Goal: Task Accomplishment & Management: Manage account settings

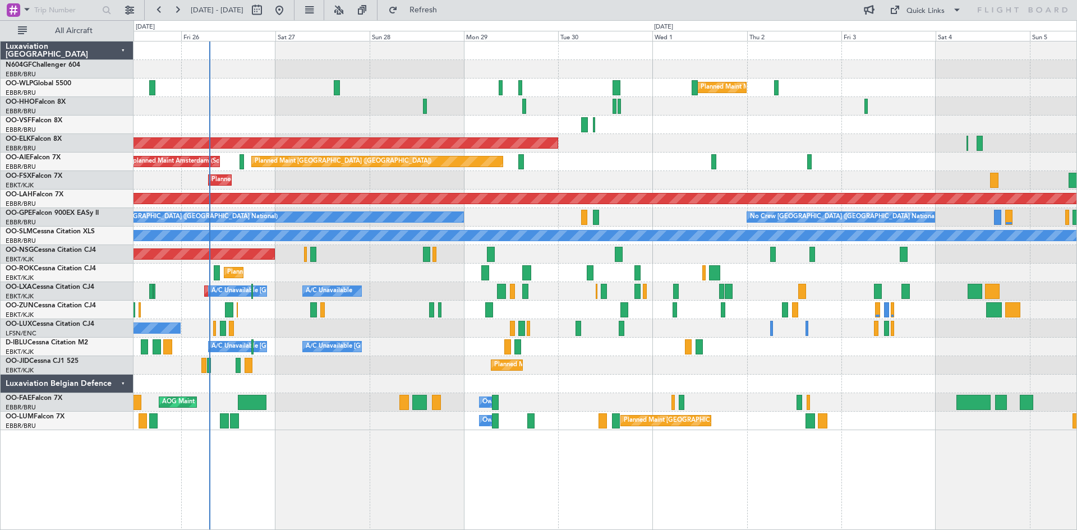
click at [408, 264] on div "Planned Maint Milan (Linate) Planned Maint Geneva ([GEOGRAPHIC_DATA]) Planned M…" at bounding box center [605, 236] width 943 height 389
click at [134, 11] on button at bounding box center [130, 10] width 18 height 18
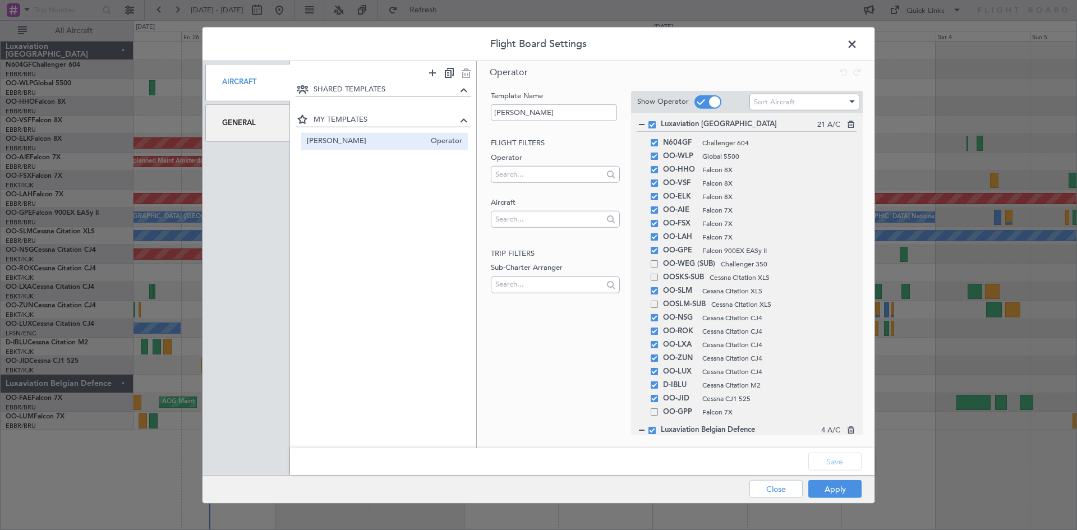
click at [223, 122] on div "General" at bounding box center [247, 123] width 85 height 38
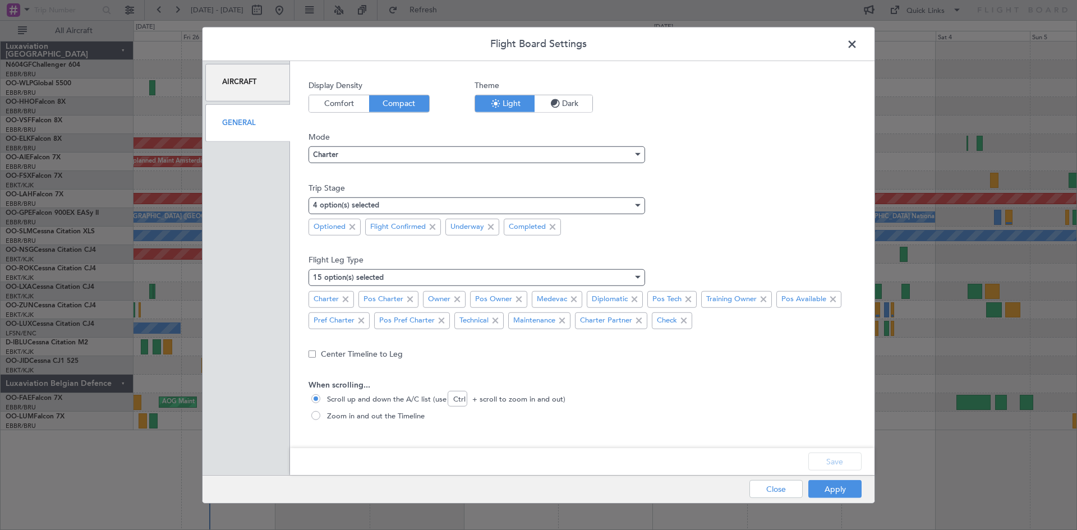
click at [410, 144] on nimbus-select "Charter" at bounding box center [583, 153] width 548 height 21
click at [414, 155] on div "Charter" at bounding box center [473, 154] width 320 height 17
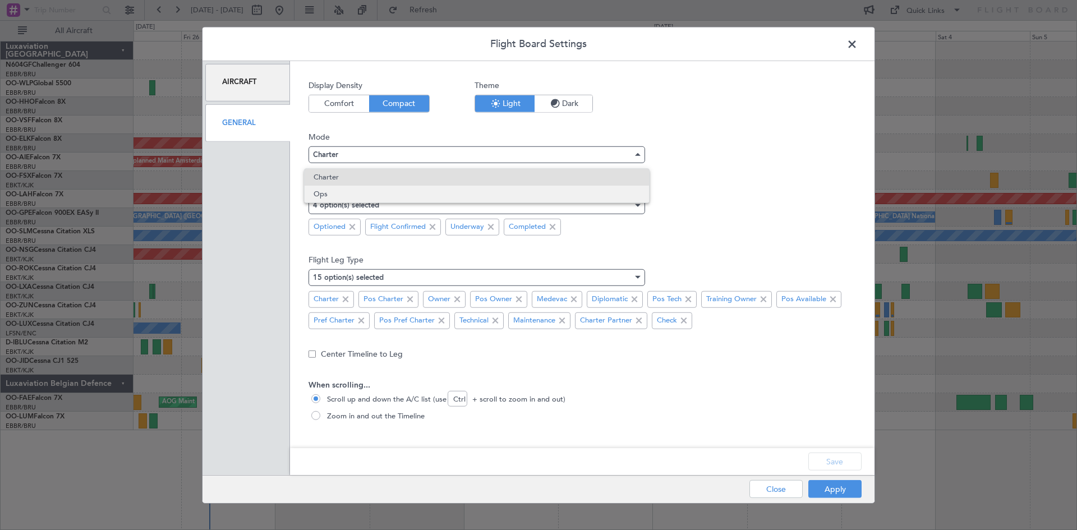
click at [420, 200] on span "Ops" at bounding box center [477, 194] width 327 height 17
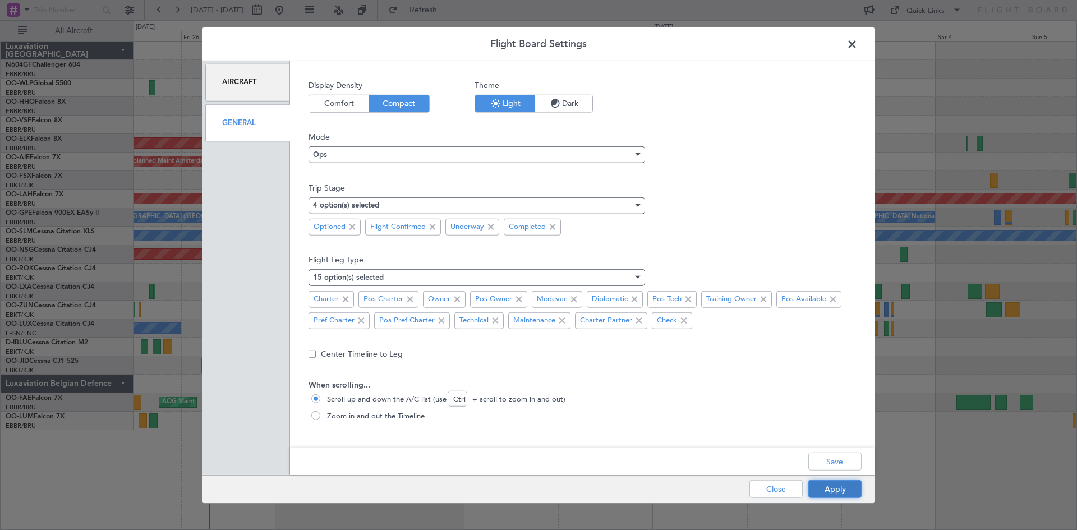
click at [843, 486] on button "Apply" at bounding box center [834, 489] width 53 height 18
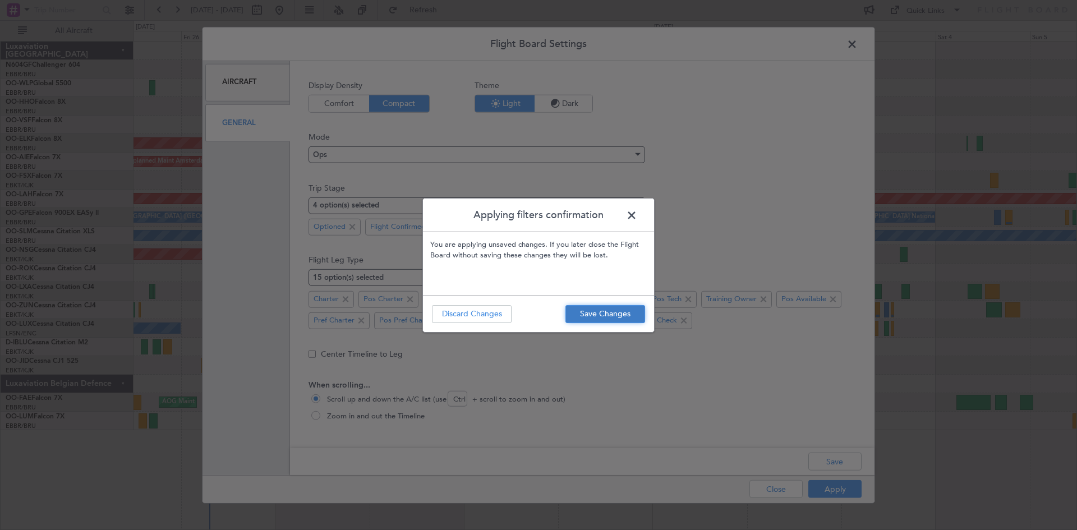
click at [605, 320] on button "Save Changes" at bounding box center [606, 314] width 80 height 18
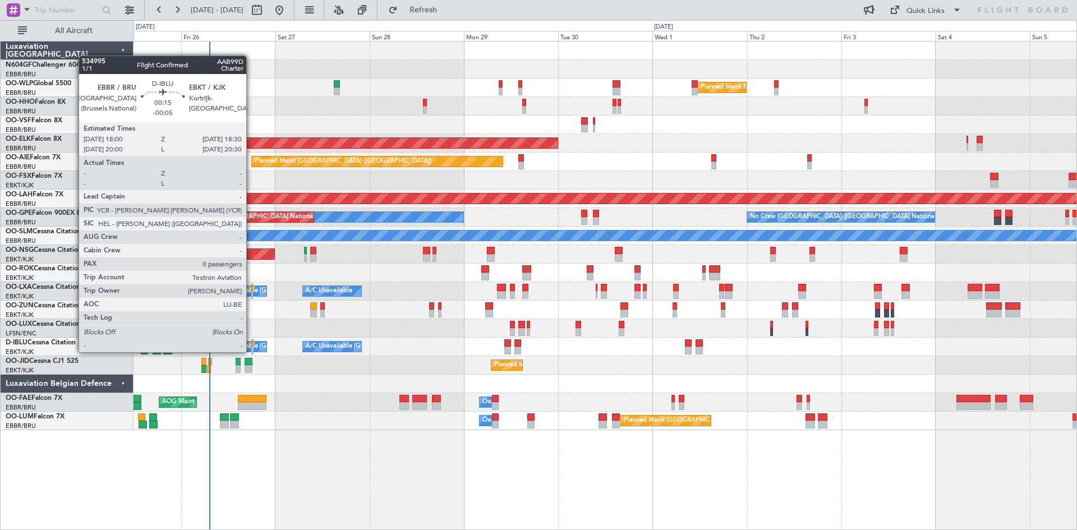
click at [251, 352] on div at bounding box center [252, 351] width 2 height 8
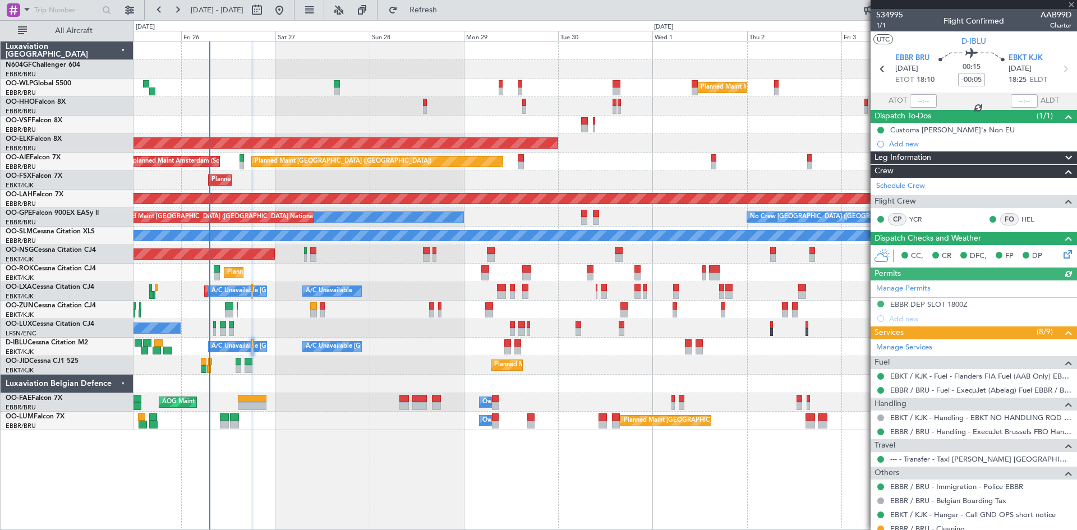
scroll to position [65, 0]
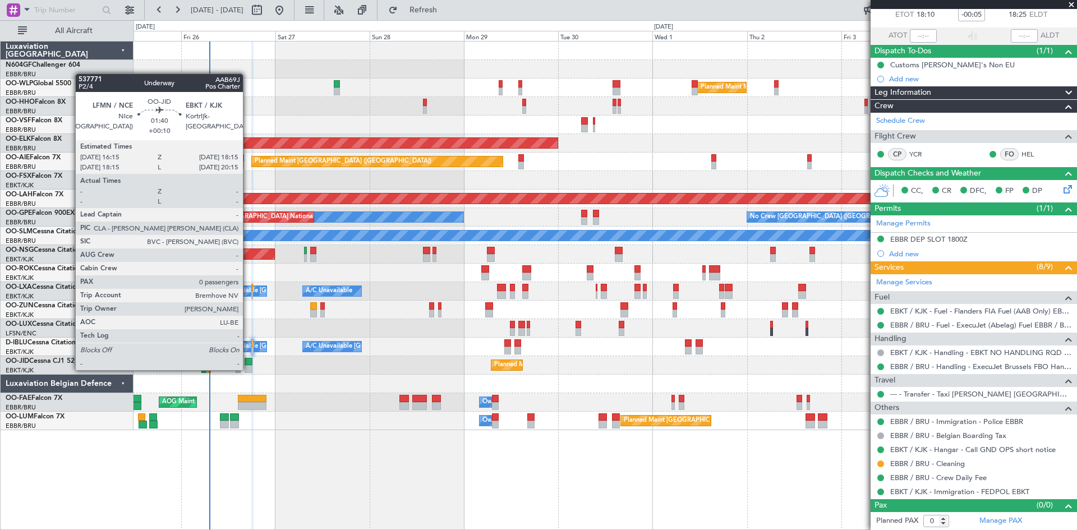
click at [248, 369] on div at bounding box center [249, 369] width 8 height 8
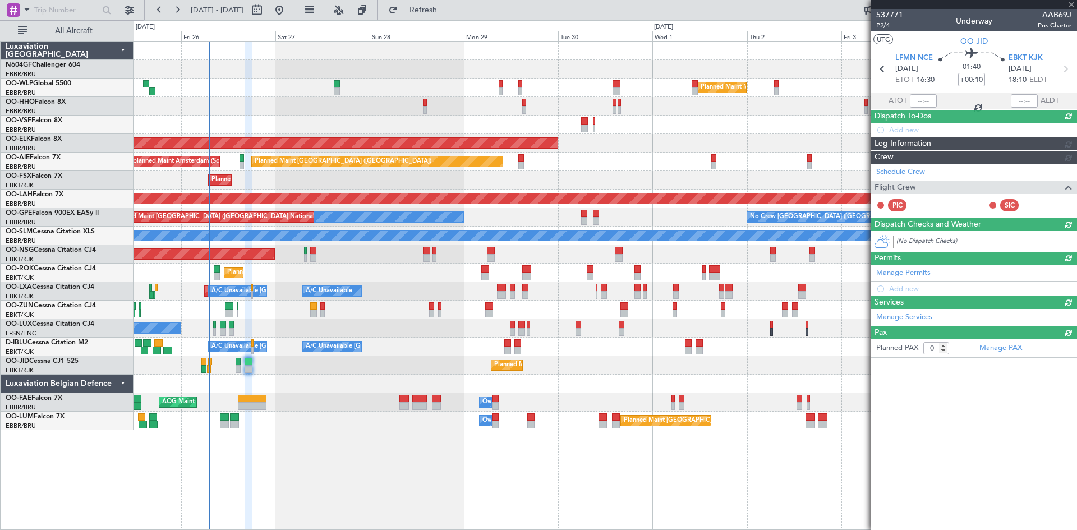
scroll to position [0, 0]
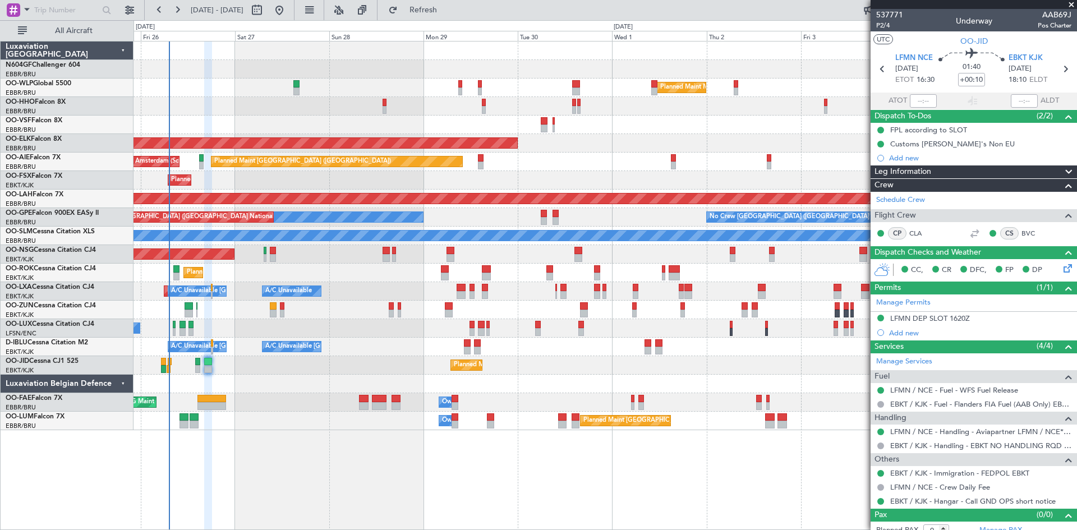
click at [439, 296] on div "Planned Maint Milan (Linate) Planned Maint Geneva (Cointrin) Planned Maint Kort…" at bounding box center [605, 236] width 943 height 389
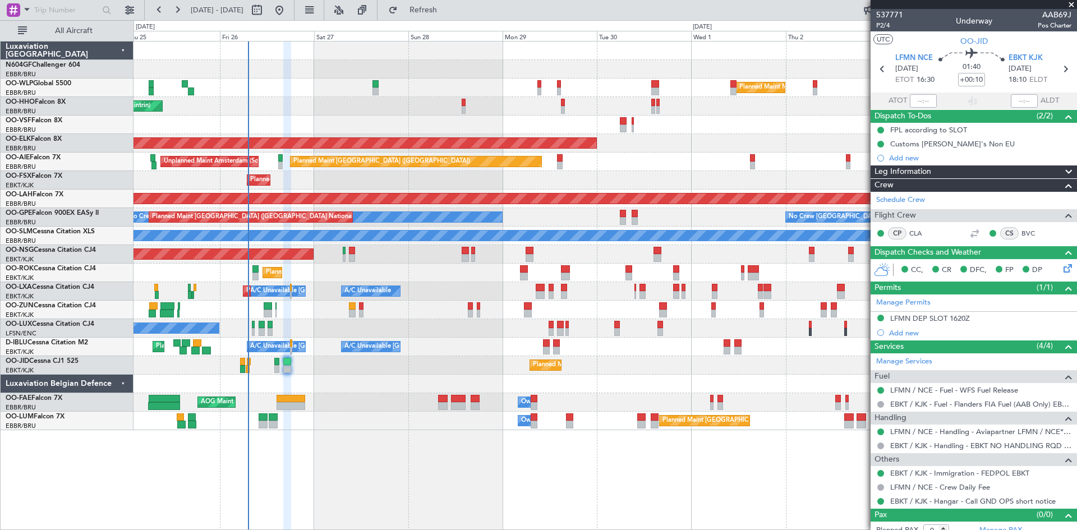
click at [730, 333] on div "No Crew Nancy (Essey)" at bounding box center [605, 328] width 943 height 19
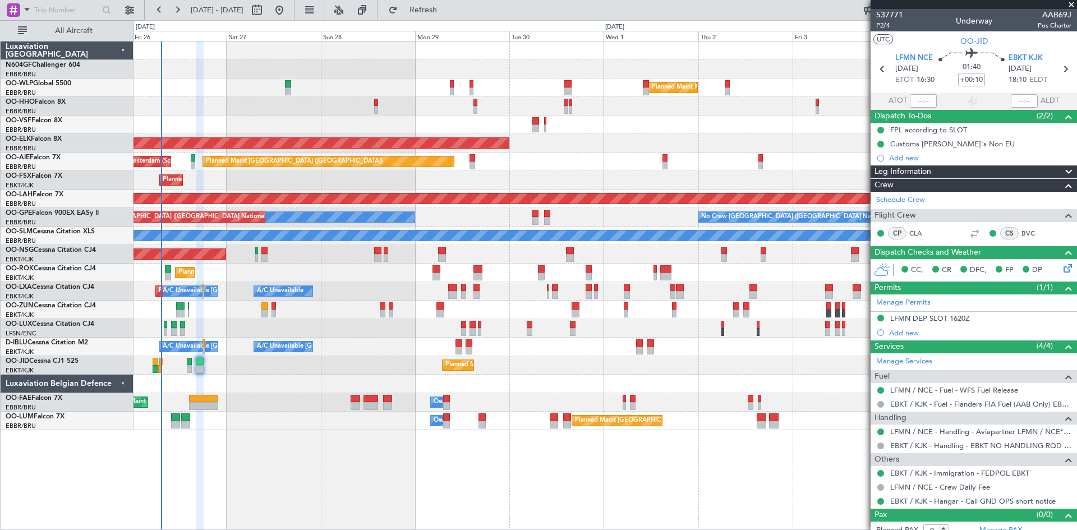
click at [298, 279] on div "Planned Maint Milan (Linate) Planned Maint Geneva (Cointrin) Planned Maint Kort…" at bounding box center [605, 236] width 943 height 389
click at [976, 428] on link "LFMN / NCE - Handling - Aviapartner LFMN / NCE*****MY HANDLING****" at bounding box center [980, 432] width 181 height 10
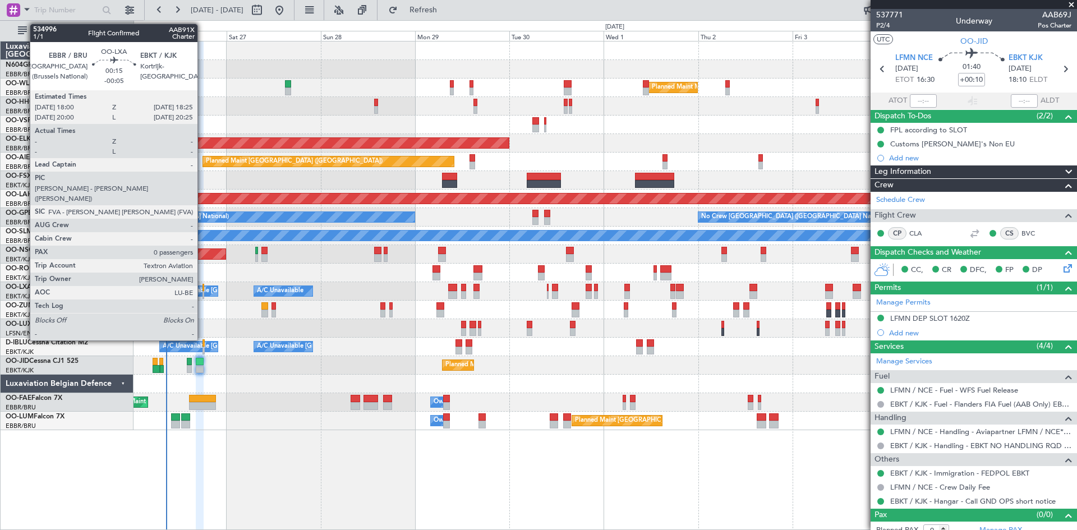
click at [203, 295] on div at bounding box center [204, 295] width 2 height 8
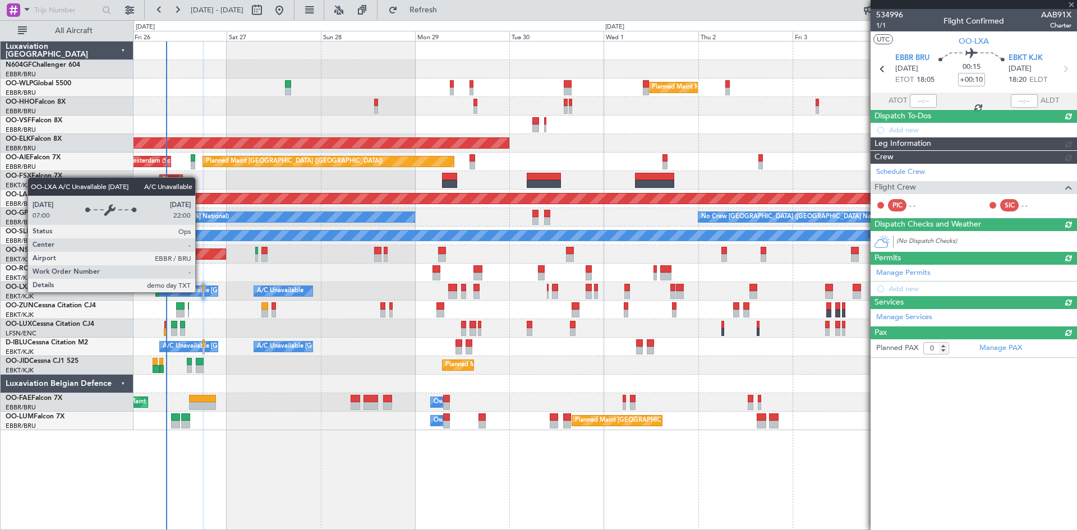
type input "-00:05"
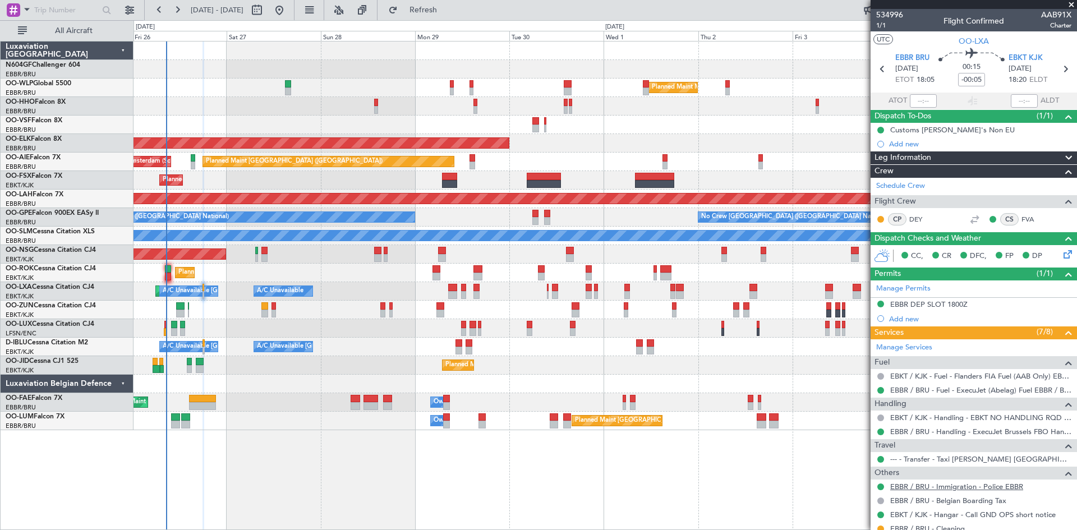
scroll to position [65, 0]
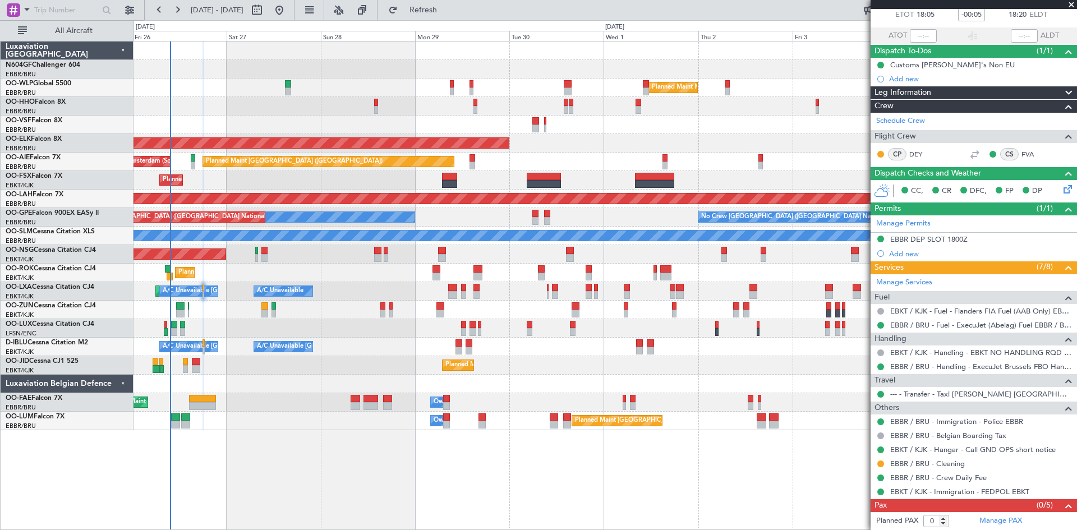
type input "5"
